Goal: Information Seeking & Learning: Learn about a topic

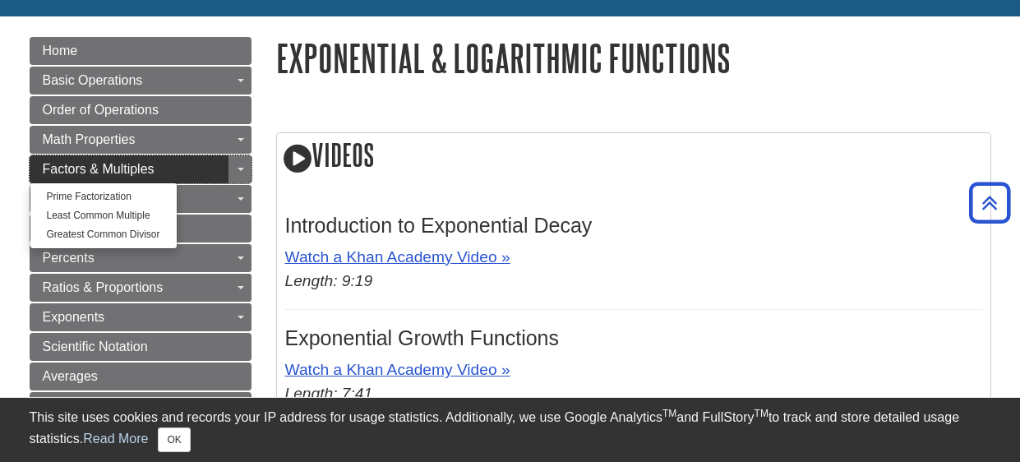
scroll to position [164, 0]
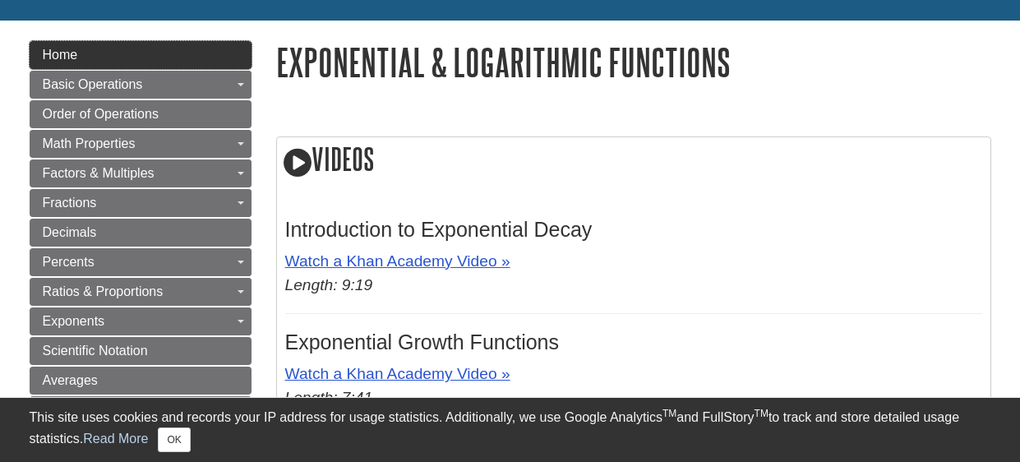
click at [157, 52] on link "Home" at bounding box center [141, 55] width 222 height 28
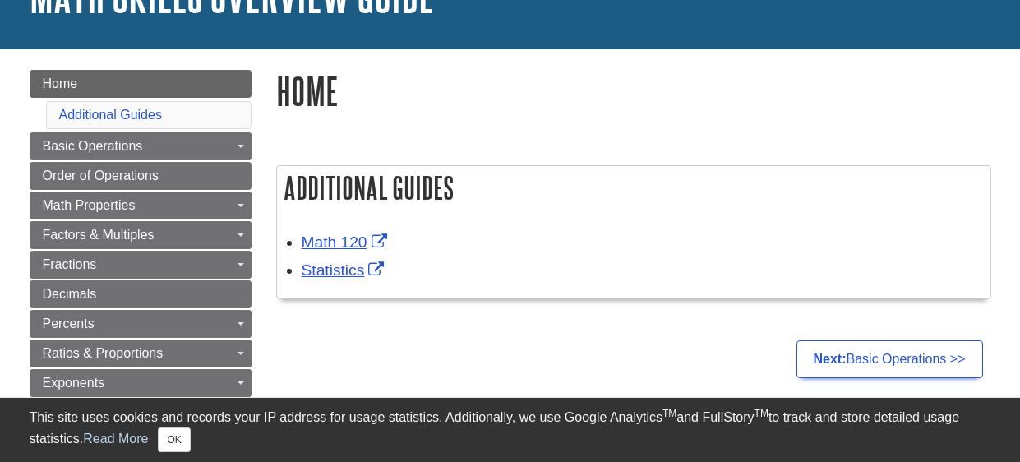
scroll to position [164, 0]
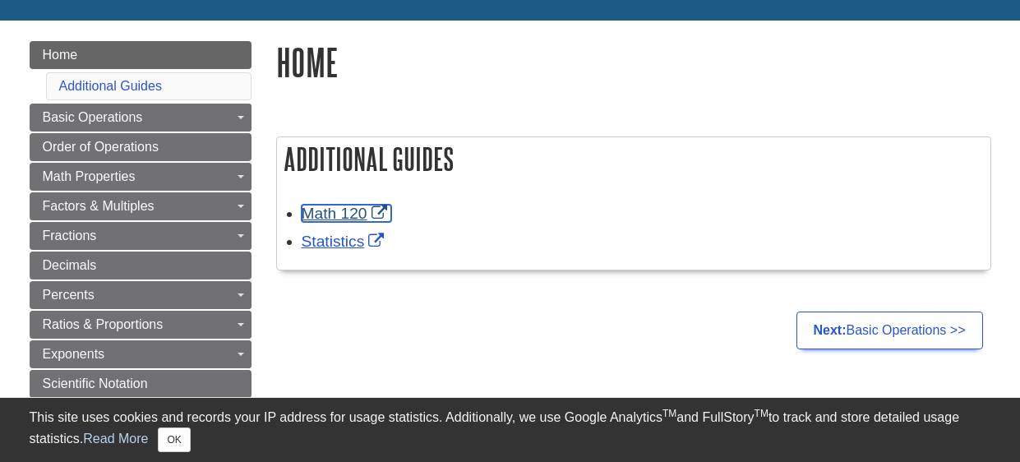
click at [361, 211] on link "Math 120" at bounding box center [347, 213] width 90 height 17
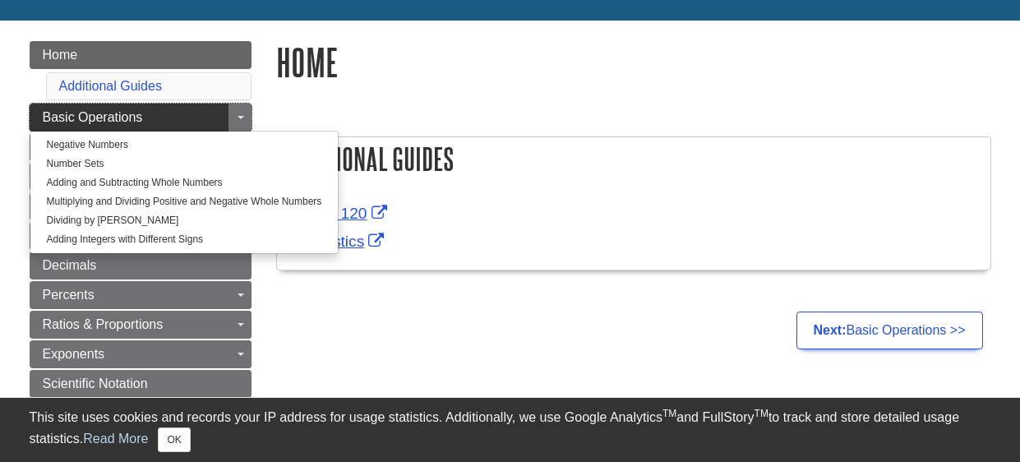
click at [143, 123] on link "Basic Operations" at bounding box center [141, 118] width 222 height 28
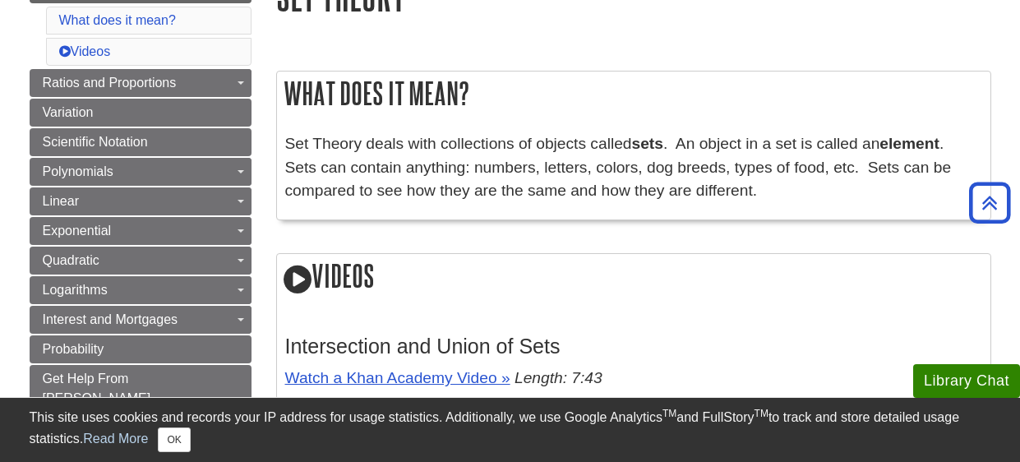
scroll to position [262, 0]
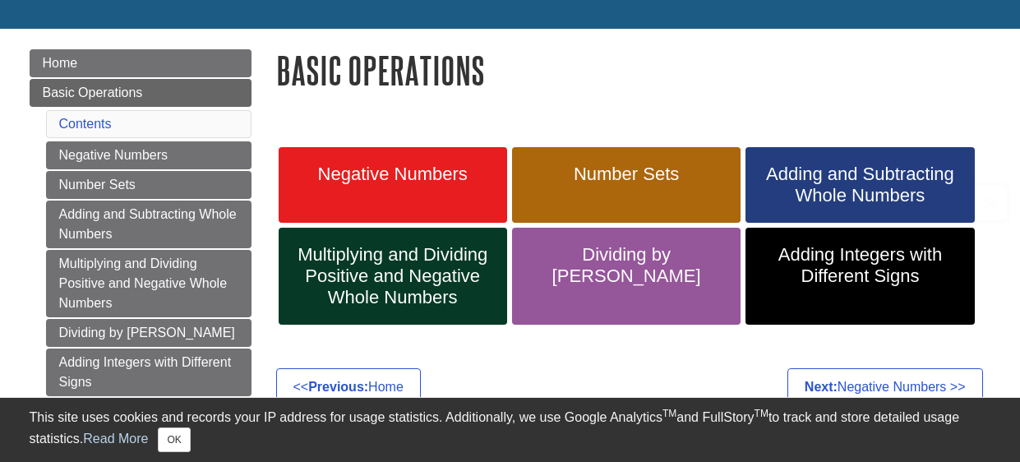
scroll to position [197, 0]
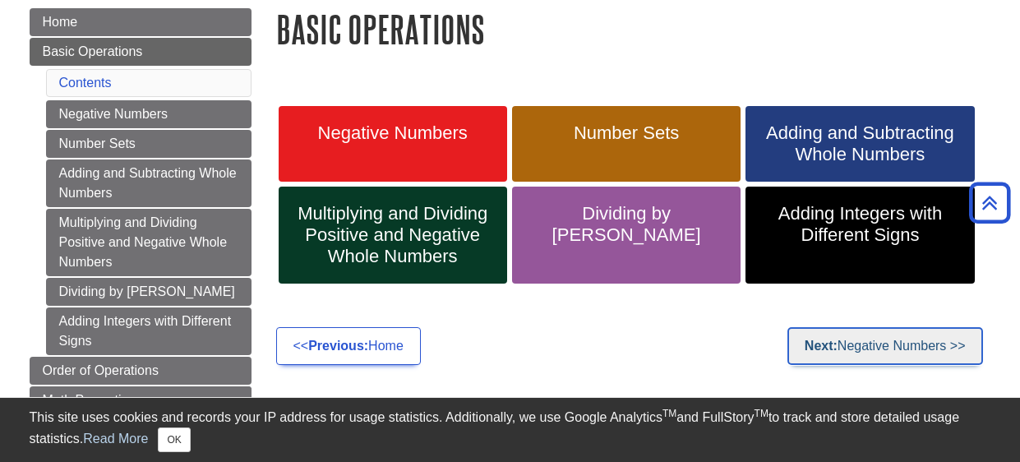
click at [800, 339] on link "Next: Negative Numbers >>" at bounding box center [886, 346] width 196 height 38
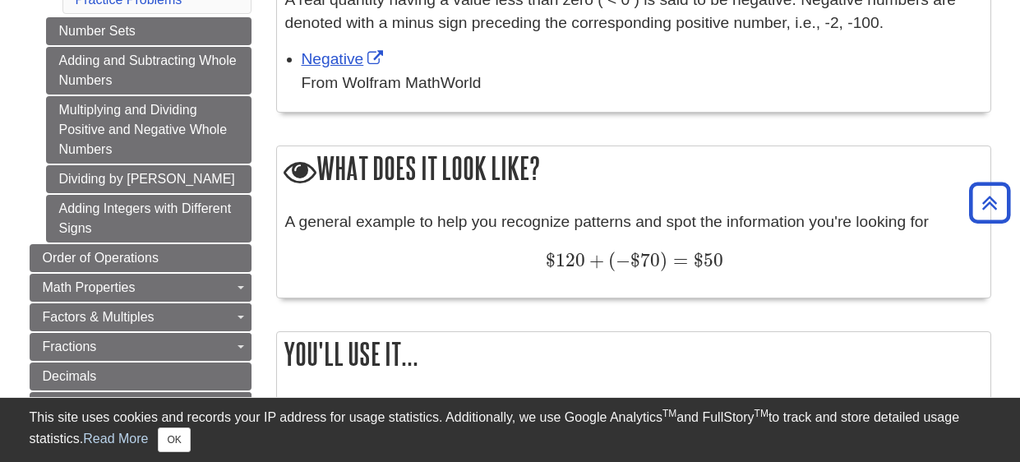
scroll to position [456, 0]
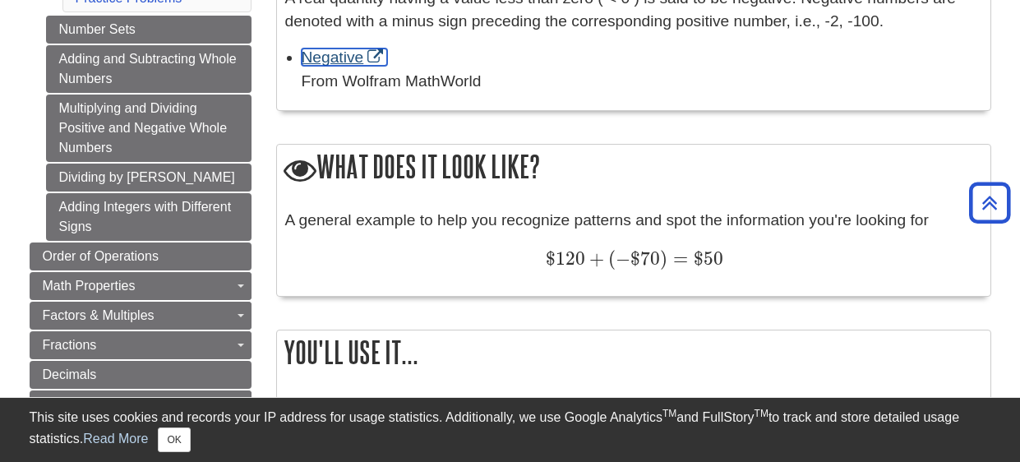
click at [353, 57] on link "Negative" at bounding box center [345, 57] width 86 height 17
